Goal: Information Seeking & Learning: Learn about a topic

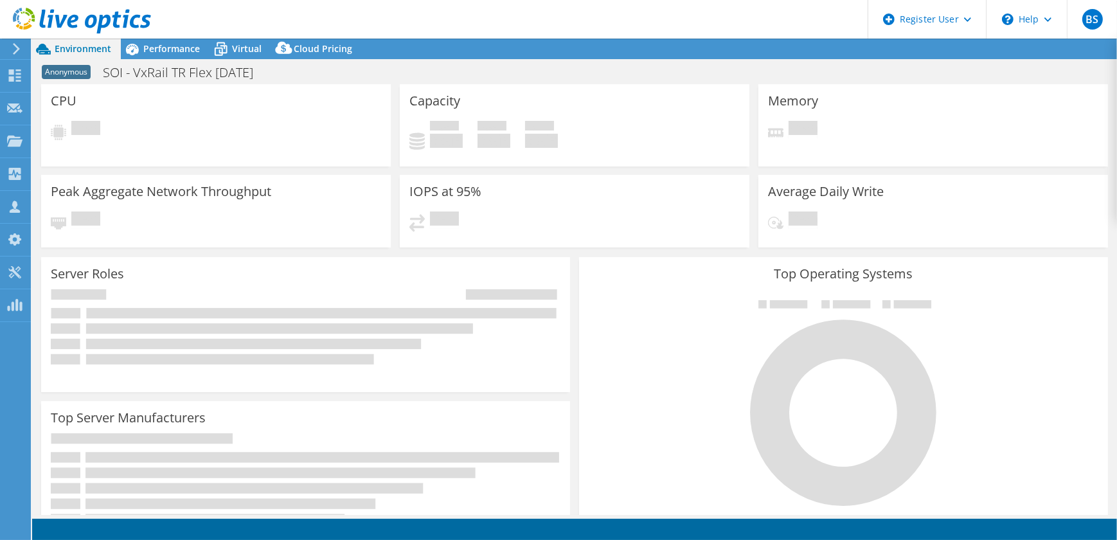
select select "USD"
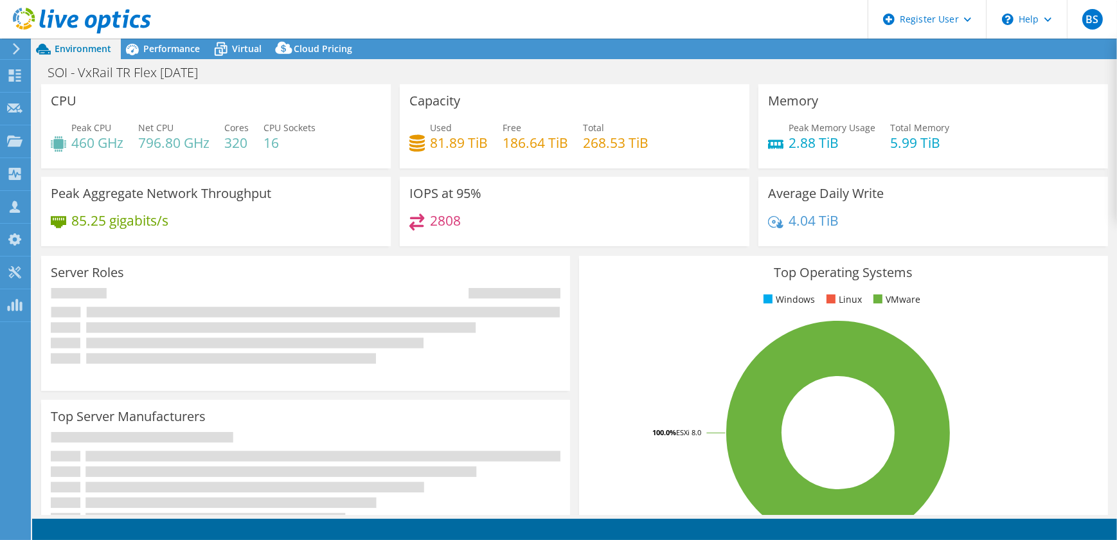
select select "USD"
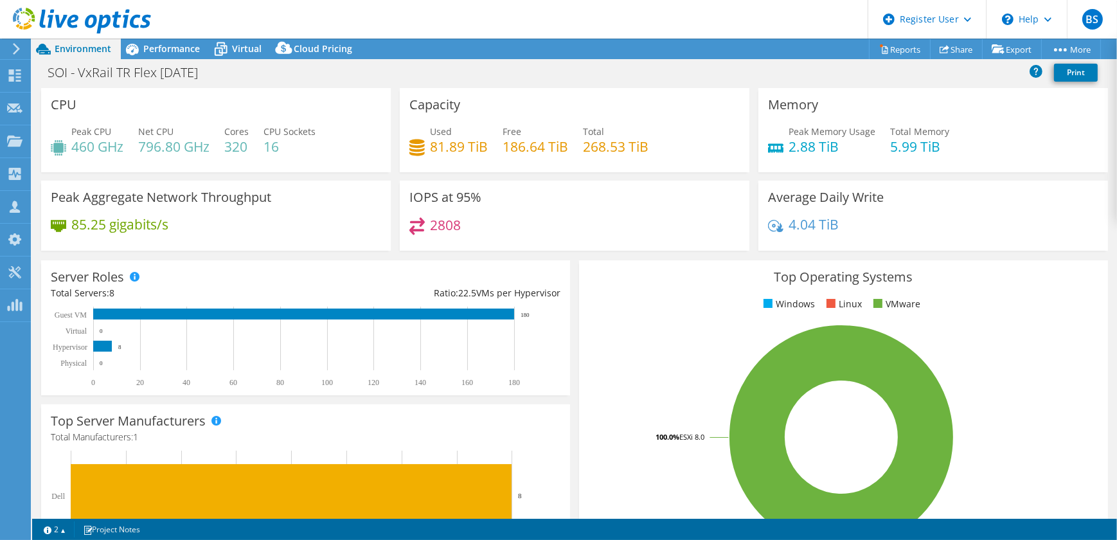
click at [343, 258] on div "Server Roles Physical Servers represent bare metal servers that were targets of…" at bounding box center [306, 328] width 538 height 144
